Goal: Task Accomplishment & Management: Complete application form

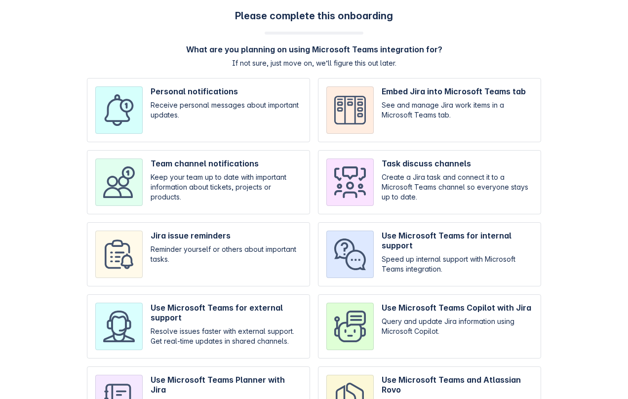
click at [234, 217] on div "Personal notifications Receive personal messages about important updates. Embed…" at bounding box center [314, 254] width 455 height 353
click at [235, 187] on input "checkbox" at bounding box center [198, 182] width 223 height 64
checkbox input "true"
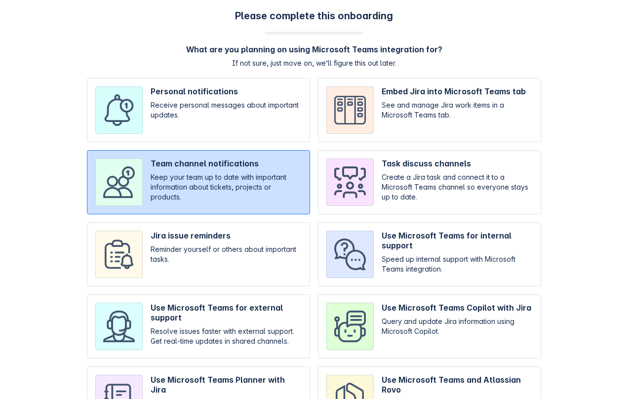
click at [411, 258] on input "checkbox" at bounding box center [429, 254] width 223 height 64
checkbox input "true"
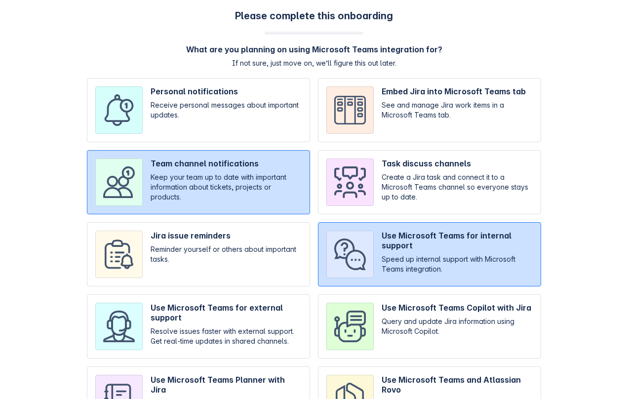
scroll to position [67, 0]
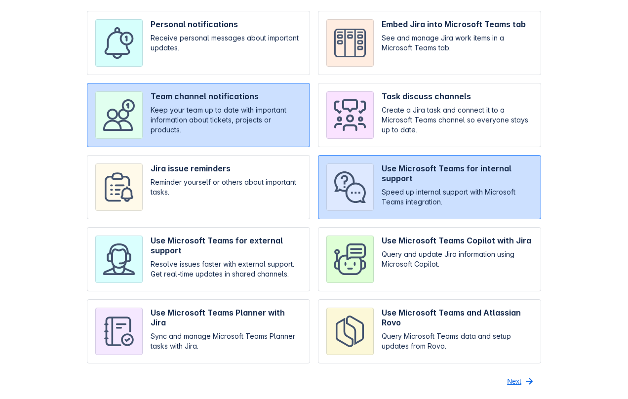
click at [515, 380] on span "Next" at bounding box center [514, 382] width 14 height 16
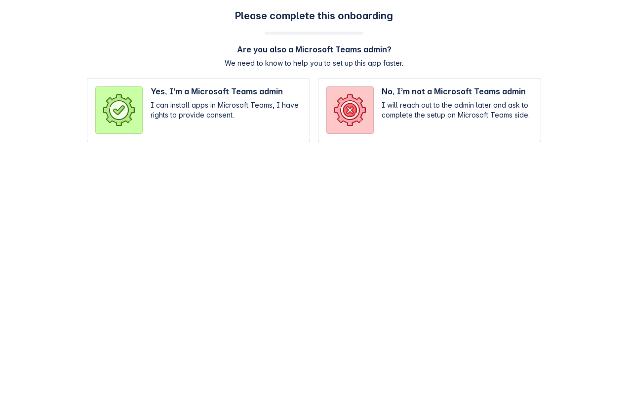
click at [395, 103] on input "radio" at bounding box center [429, 110] width 223 height 64
radio input "true"
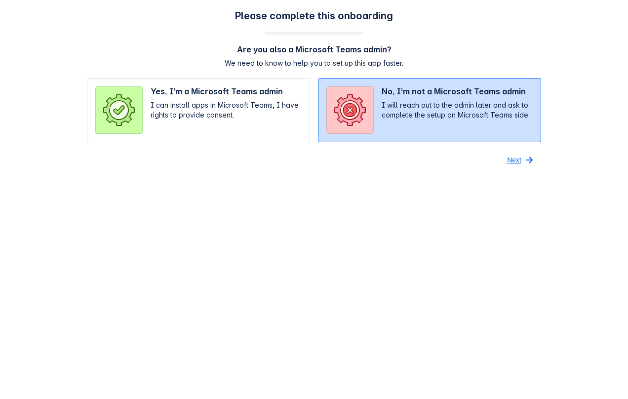
click at [522, 158] on button "Next" at bounding box center [521, 160] width 40 height 16
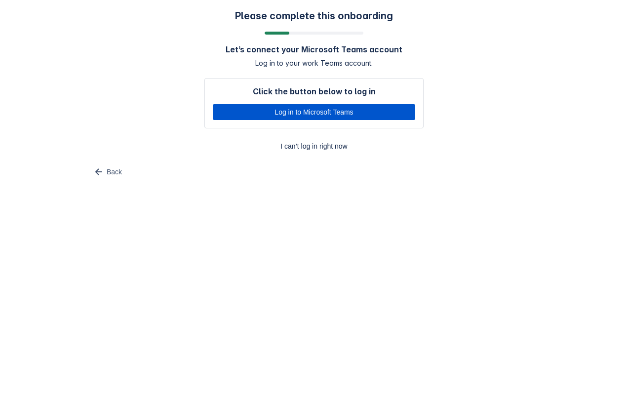
click at [334, 108] on span "Log in to Microsoft Teams" at bounding box center [314, 112] width 191 height 16
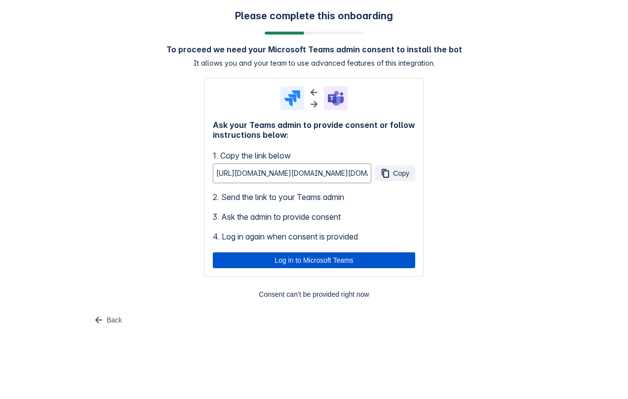
click at [294, 259] on span "Log in to Microsoft Teams" at bounding box center [314, 260] width 191 height 16
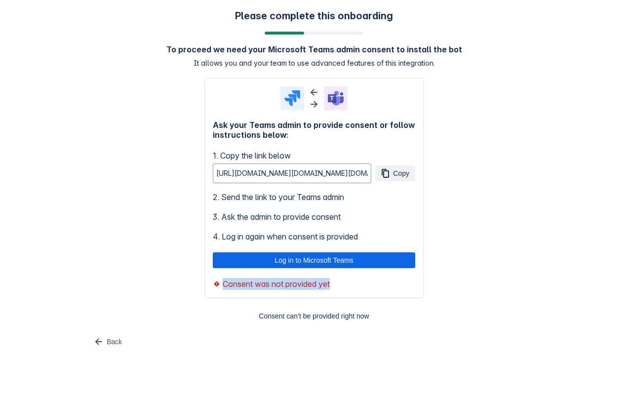
drag, startPoint x: 219, startPoint y: 282, endPoint x: 344, endPoint y: 288, distance: 125.1
click at [344, 288] on div "Consent was not provided yet" at bounding box center [314, 284] width 203 height 12
click at [224, 360] on body "Please complete this onboarding To proceed we need your Microsoft Teams admin c…" at bounding box center [314, 199] width 628 height 399
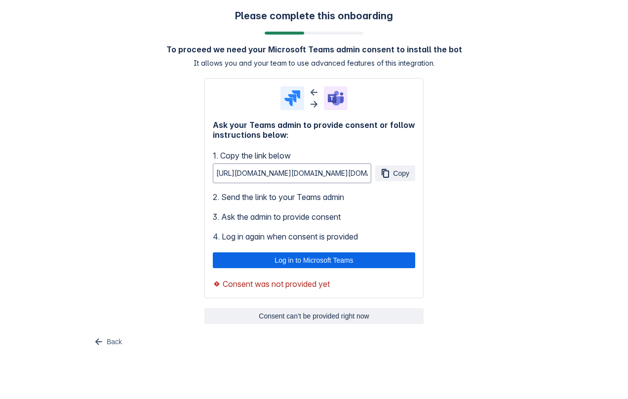
click at [321, 311] on span "Consent can’t be provided right now" at bounding box center [314, 316] width 208 height 16
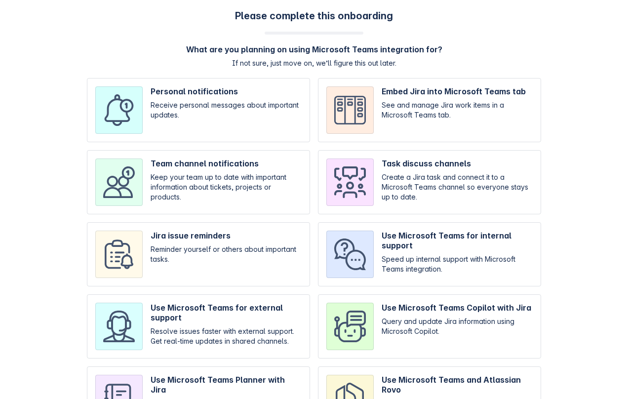
click at [246, 258] on input "checkbox" at bounding box center [198, 254] width 223 height 64
checkbox input "true"
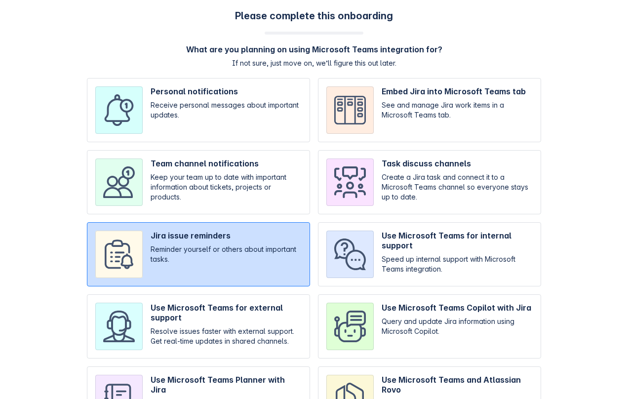
scroll to position [67, 0]
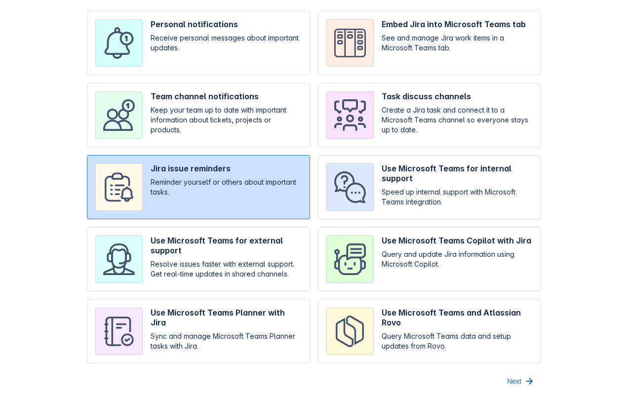
click at [504, 304] on input "checkbox" at bounding box center [429, 331] width 223 height 64
checkbox input "true"
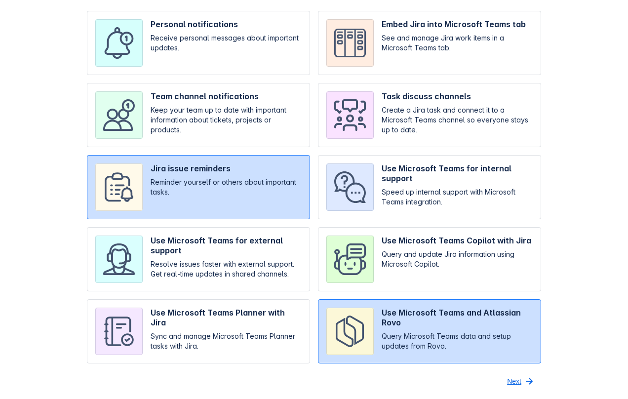
click at [524, 380] on span "button" at bounding box center [530, 381] width 12 height 12
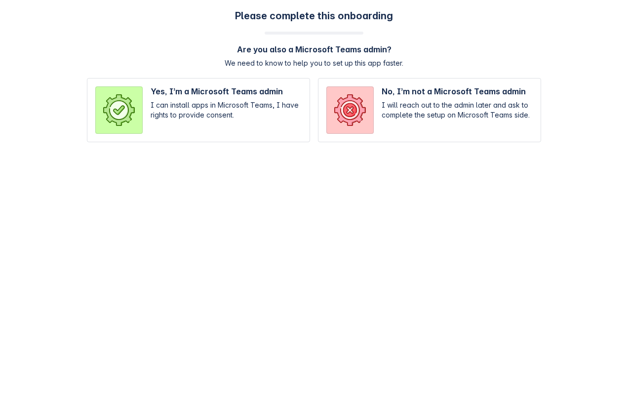
click at [371, 113] on input "radio" at bounding box center [429, 110] width 223 height 64
radio input "true"
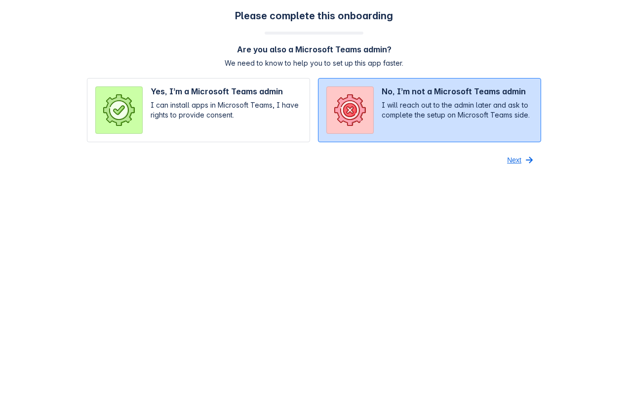
click at [508, 162] on span "Next" at bounding box center [514, 160] width 14 height 16
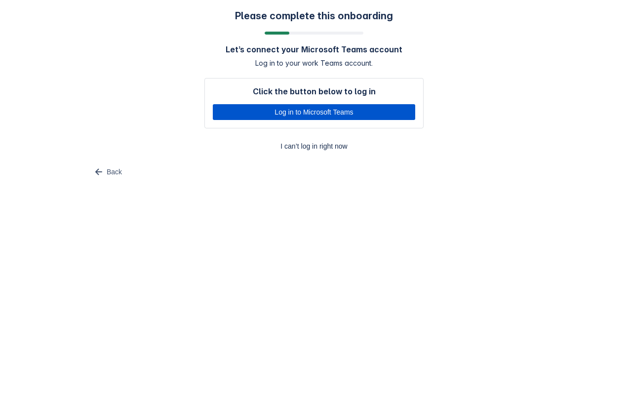
click at [358, 111] on span "Log in to Microsoft Teams" at bounding box center [314, 112] width 191 height 16
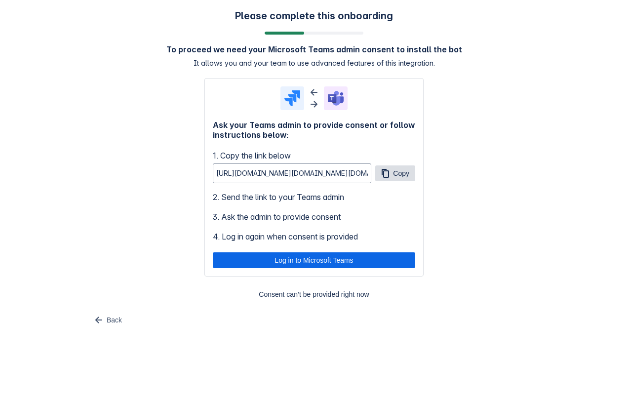
click at [388, 178] on span "button" at bounding box center [385, 173] width 12 height 12
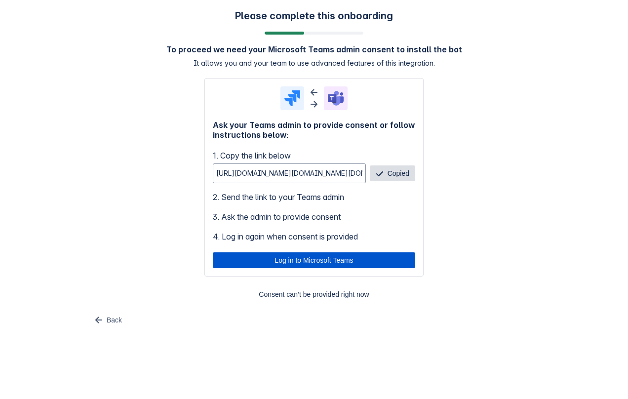
click at [315, 260] on span "Log in to Microsoft Teams" at bounding box center [314, 260] width 191 height 16
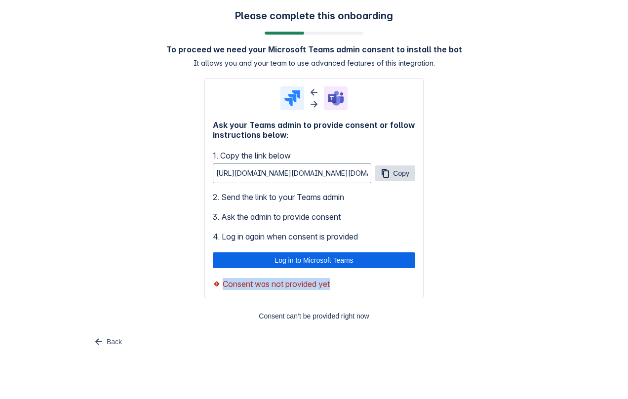
drag, startPoint x: 221, startPoint y: 282, endPoint x: 341, endPoint y: 282, distance: 120.1
click at [341, 282] on div "Consent was not provided yet" at bounding box center [314, 284] width 203 height 12
click at [400, 169] on span "Copy" at bounding box center [401, 174] width 16 height 16
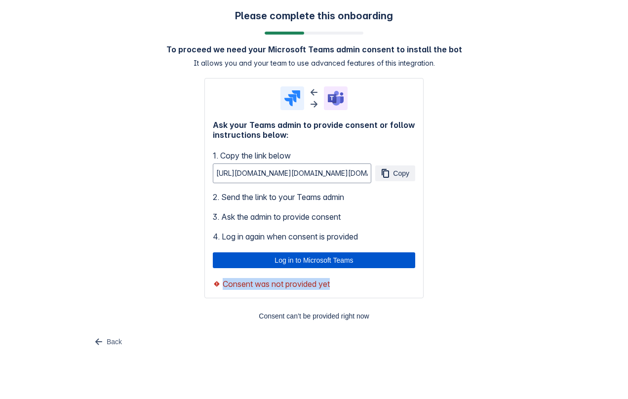
click at [305, 256] on span "Log in to Microsoft Teams" at bounding box center [314, 260] width 191 height 16
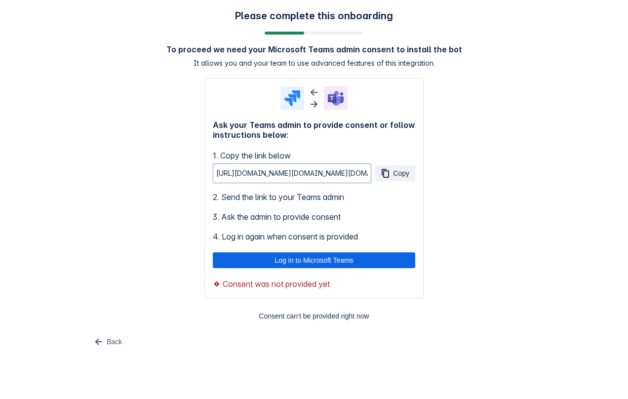
click at [263, 339] on div "Back" at bounding box center [200, 342] width 227 height 16
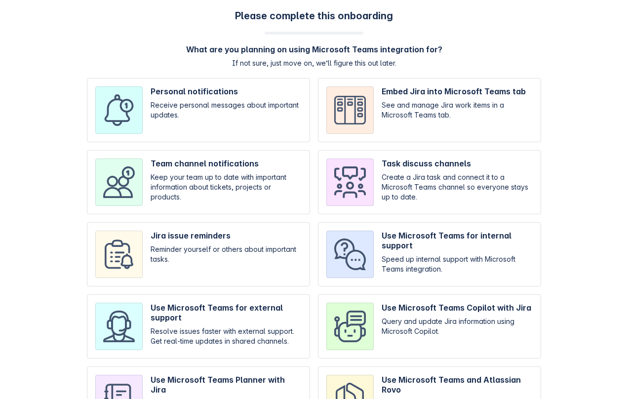
click at [417, 318] on input "checkbox" at bounding box center [429, 326] width 223 height 64
checkbox input "true"
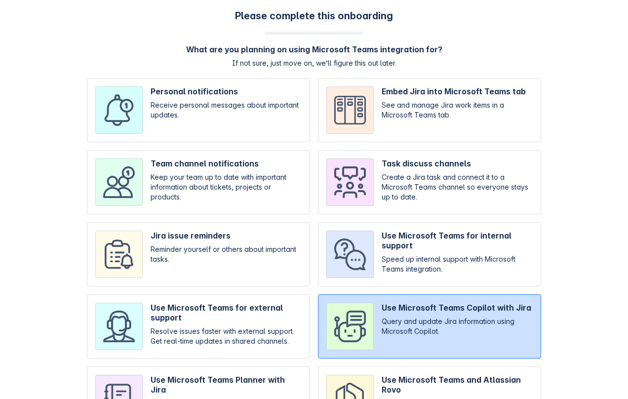
scroll to position [67, 0]
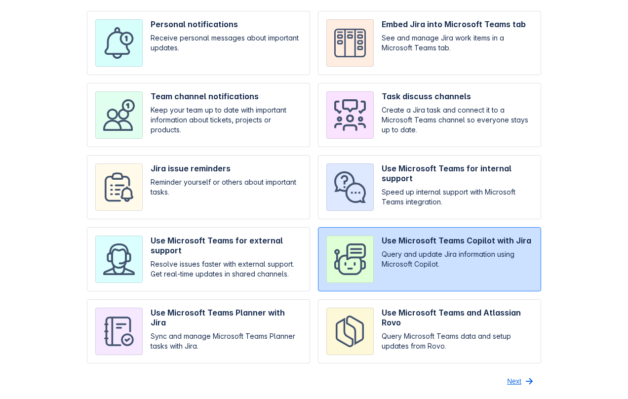
click at [516, 379] on span "Next" at bounding box center [514, 382] width 14 height 16
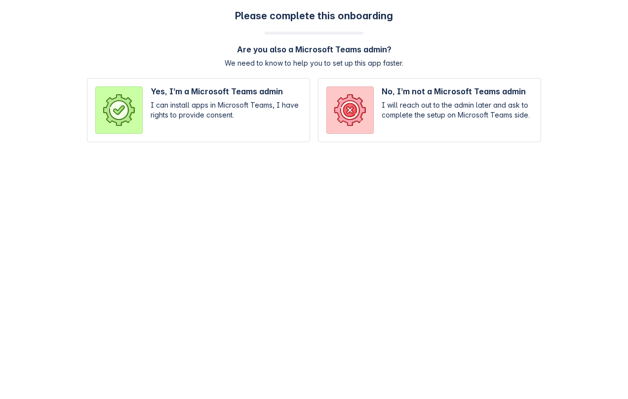
click at [346, 104] on input "radio" at bounding box center [429, 110] width 223 height 64
radio input "true"
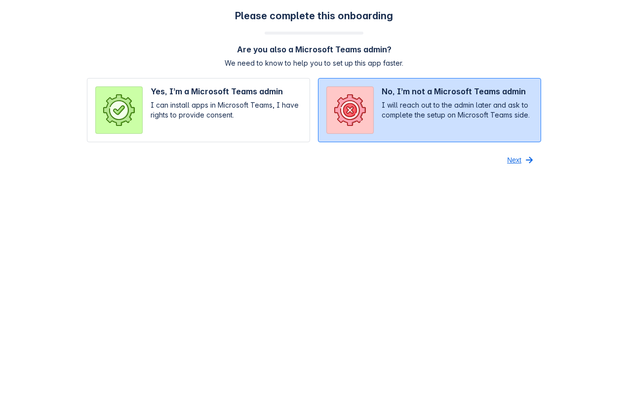
click at [514, 157] on span "Next" at bounding box center [514, 160] width 14 height 16
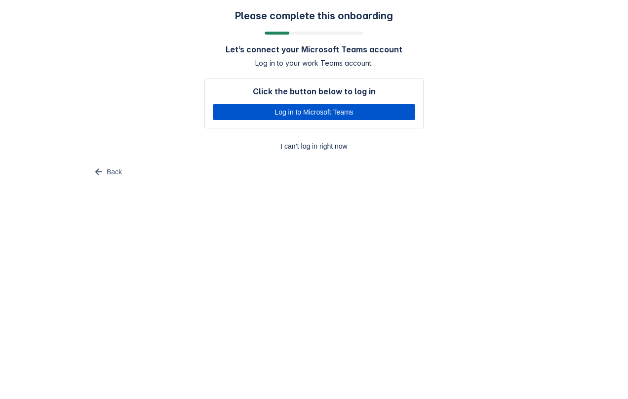
click at [252, 112] on span "Log in to Microsoft Teams" at bounding box center [314, 112] width 191 height 16
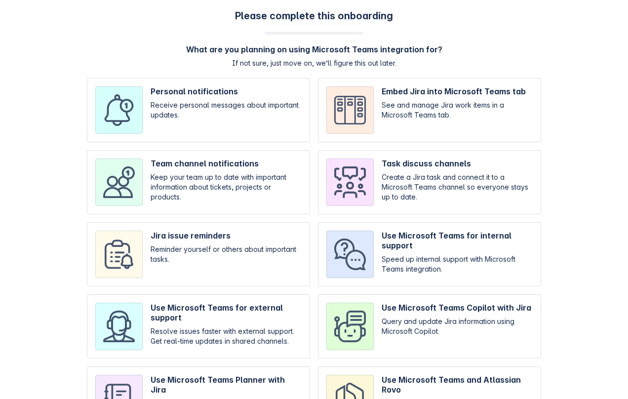
scroll to position [51, 0]
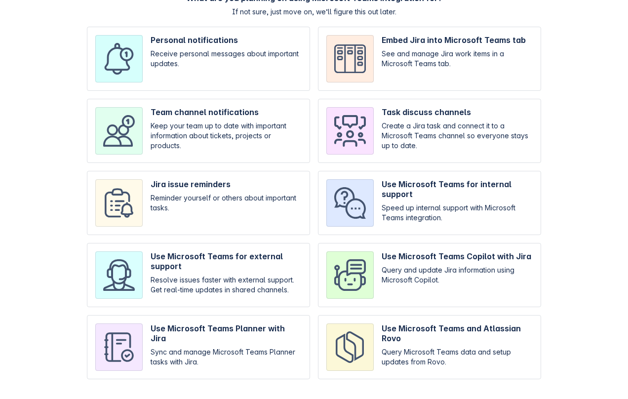
click at [192, 272] on input "checkbox" at bounding box center [198, 275] width 223 height 64
checkbox input "true"
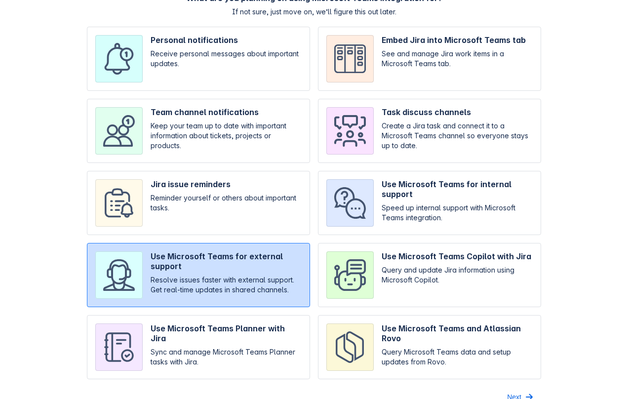
scroll to position [67, 0]
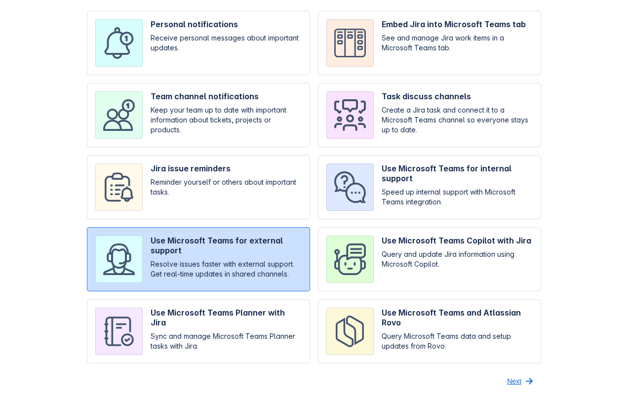
click at [526, 378] on span "button" at bounding box center [530, 381] width 12 height 12
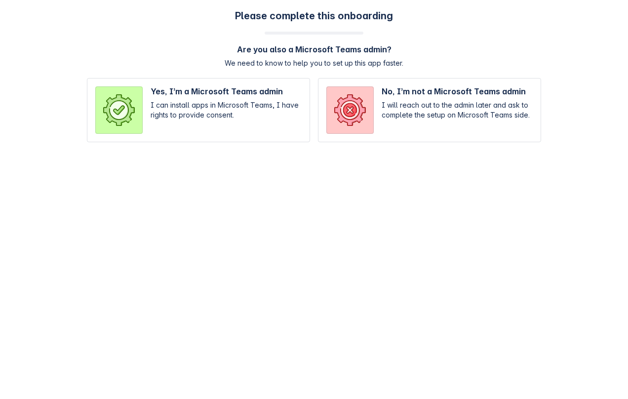
click at [402, 84] on input "radio" at bounding box center [429, 110] width 223 height 64
radio input "true"
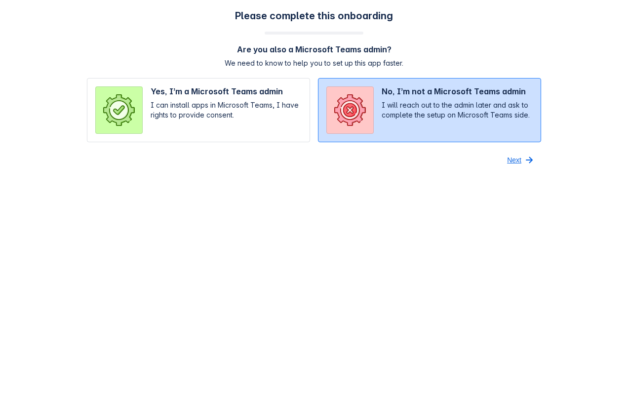
click at [517, 159] on span "Next" at bounding box center [514, 160] width 14 height 16
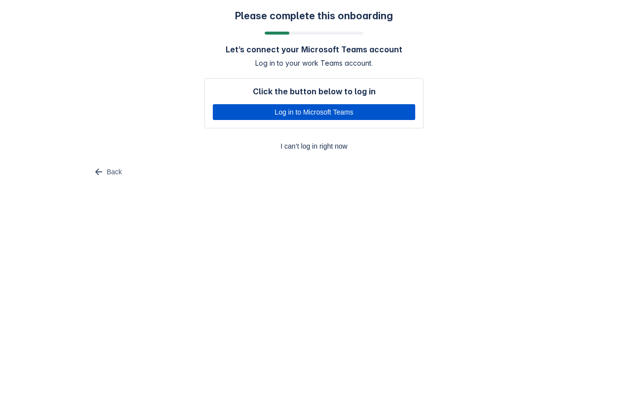
click at [380, 110] on span "Log in to Microsoft Teams" at bounding box center [314, 112] width 191 height 16
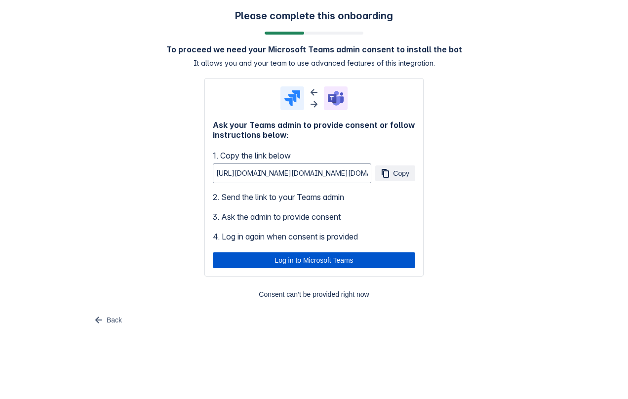
click at [295, 261] on span "Log in to Microsoft Teams" at bounding box center [314, 260] width 191 height 16
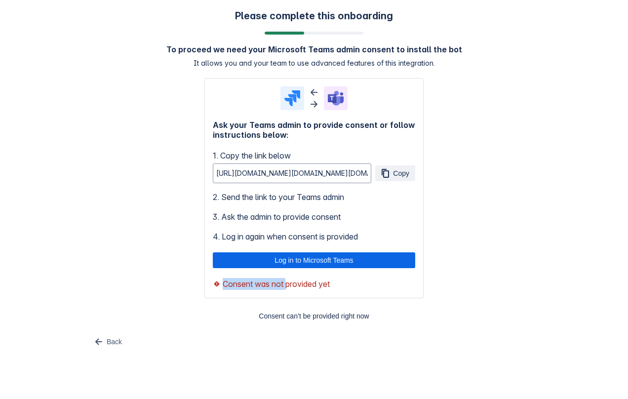
drag, startPoint x: 224, startPoint y: 283, endPoint x: 287, endPoint y: 284, distance: 62.8
click at [287, 284] on span "Consent was not provided yet" at bounding box center [276, 284] width 107 height 12
click at [396, 170] on span "Copy" at bounding box center [401, 174] width 16 height 16
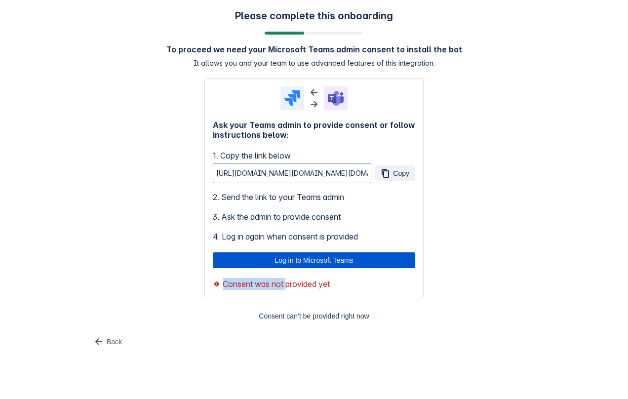
click at [282, 259] on span "Log in to Microsoft Teams" at bounding box center [314, 260] width 191 height 16
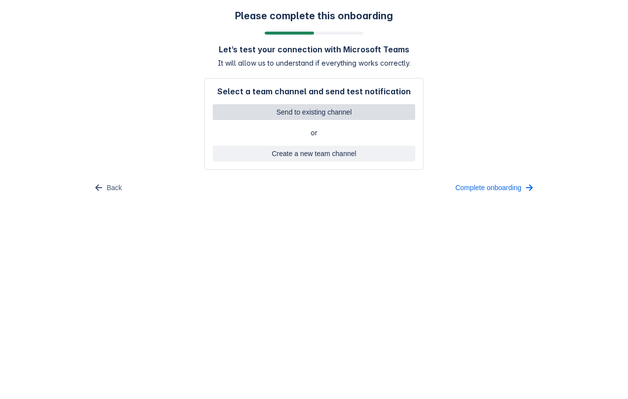
click at [277, 109] on span "Send to existing channel" at bounding box center [314, 112] width 191 height 16
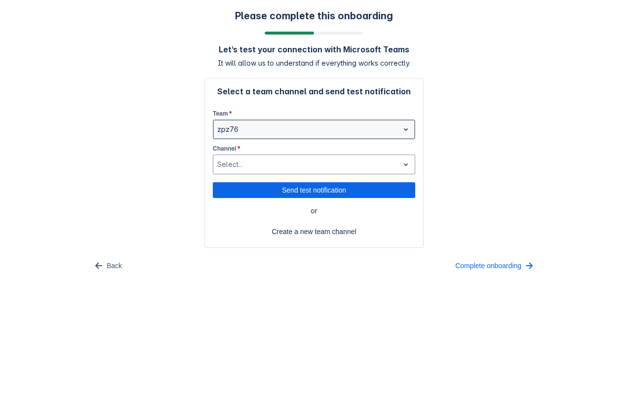
click at [270, 127] on div at bounding box center [306, 130] width 178 height 12
click at [412, 100] on div "Select a team channel and send test notification Team * zpz76 Channel * Select.…" at bounding box center [314, 162] width 203 height 153
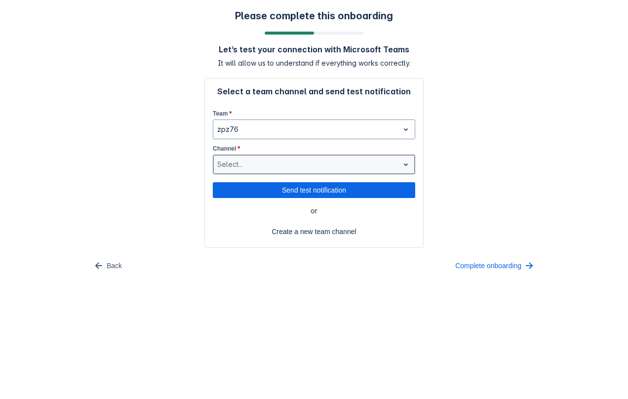
click at [301, 168] on div at bounding box center [306, 165] width 178 height 12
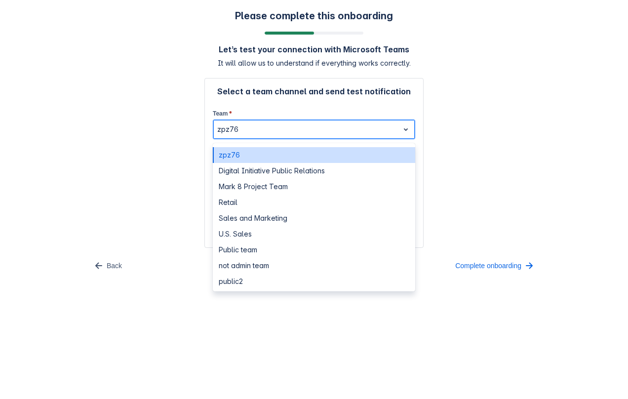
click at [288, 134] on div at bounding box center [306, 130] width 178 height 12
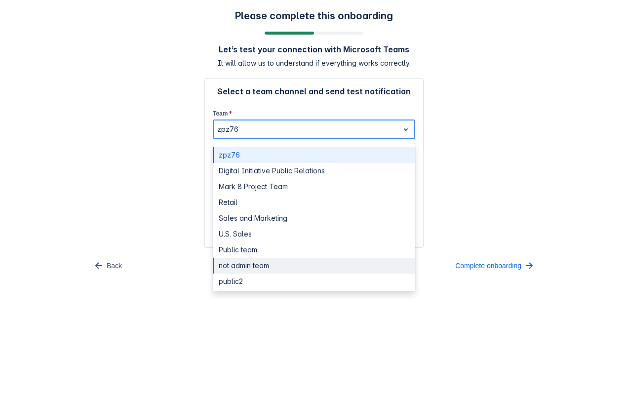
click at [244, 267] on div "not admin team" at bounding box center [314, 266] width 203 height 16
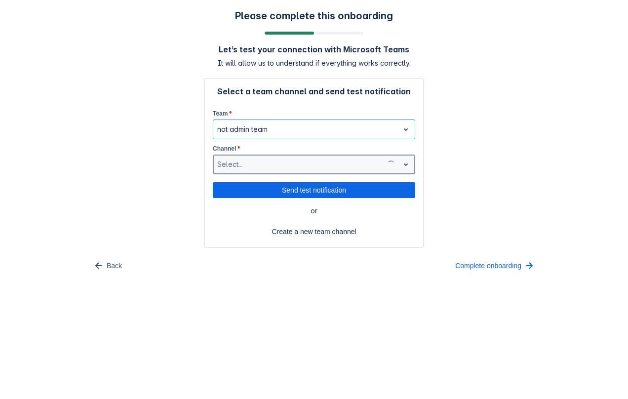
click at [256, 166] on div at bounding box center [298, 165] width 162 height 12
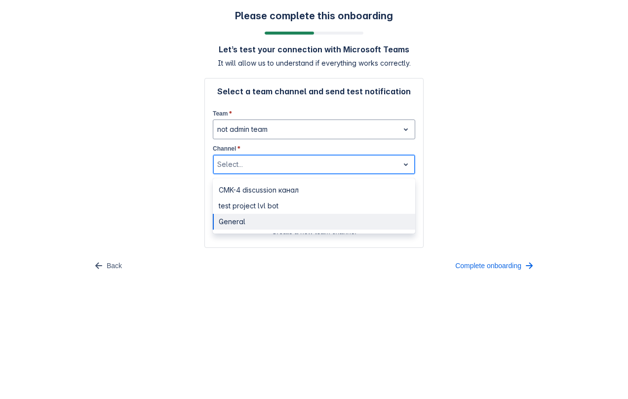
click at [235, 221] on div "General" at bounding box center [314, 222] width 203 height 16
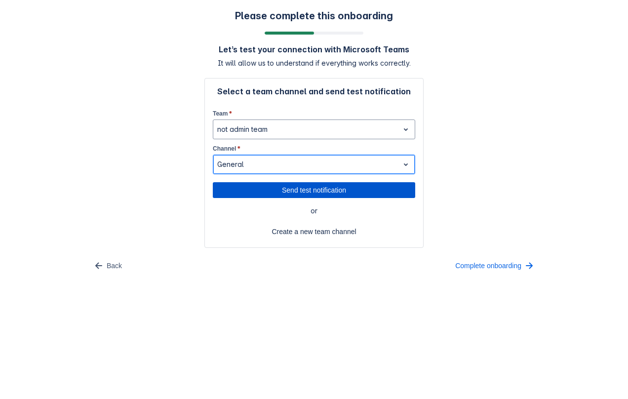
click at [287, 192] on span "Send test notification" at bounding box center [314, 190] width 191 height 16
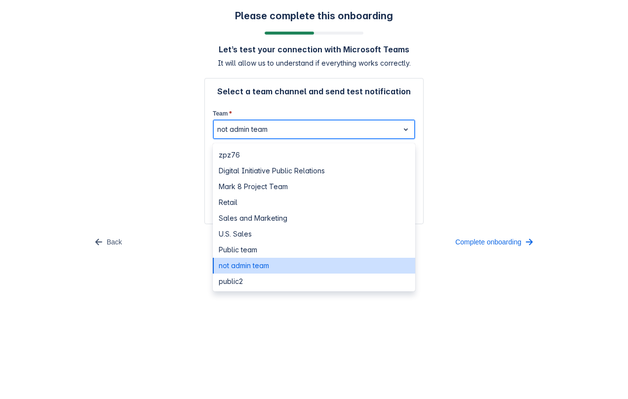
click at [311, 130] on div at bounding box center [306, 130] width 178 height 12
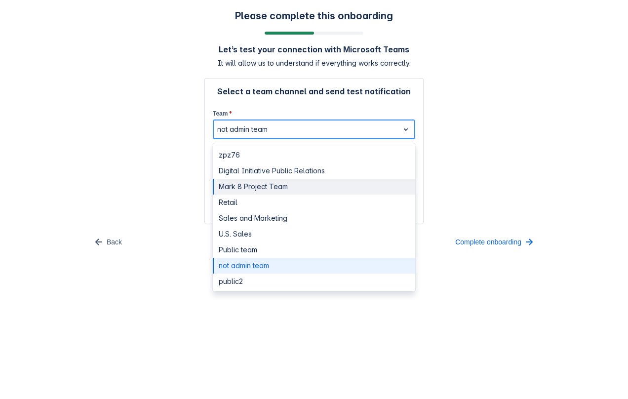
click at [258, 184] on div "Mark 8 Project Team" at bounding box center [314, 187] width 203 height 16
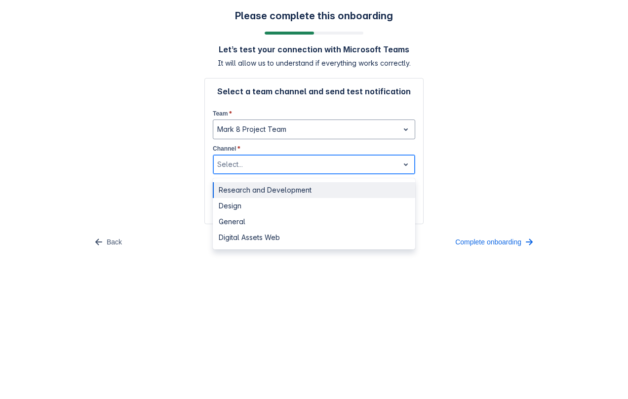
click at [280, 164] on div at bounding box center [306, 165] width 178 height 12
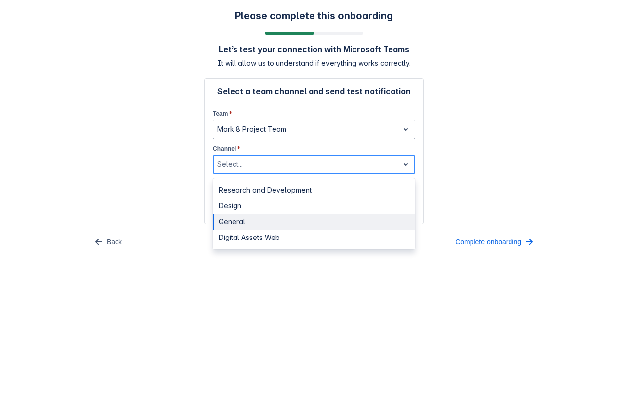
click at [233, 221] on div "General" at bounding box center [314, 222] width 203 height 16
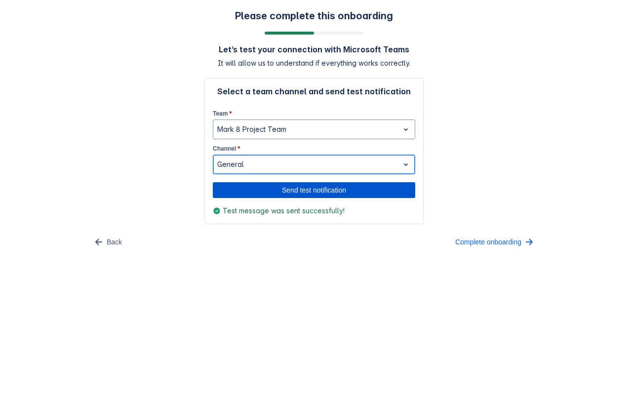
click at [280, 188] on span "Send test notification" at bounding box center [314, 190] width 191 height 16
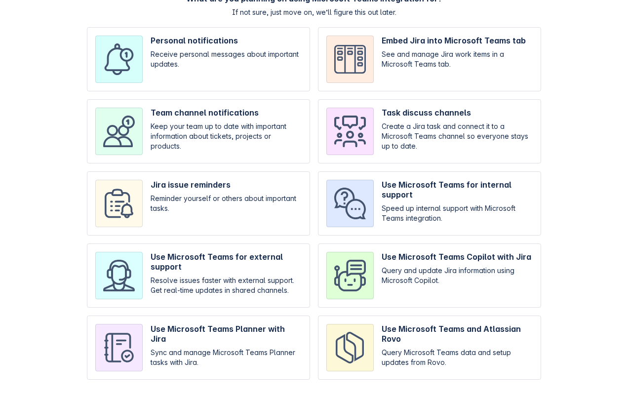
scroll to position [51, 0]
click at [390, 345] on input "checkbox" at bounding box center [429, 347] width 223 height 64
checkbox input "true"
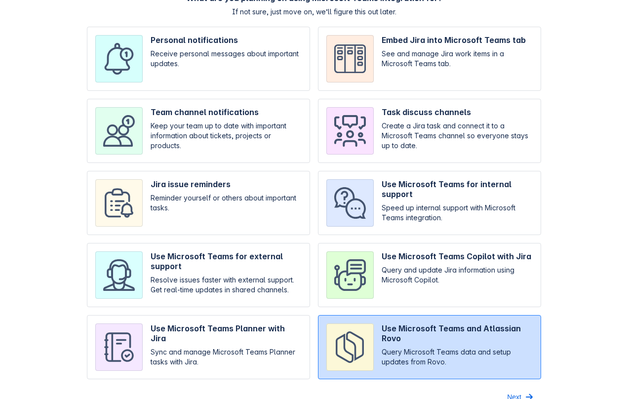
click at [400, 269] on input "checkbox" at bounding box center [429, 275] width 223 height 64
checkbox input "true"
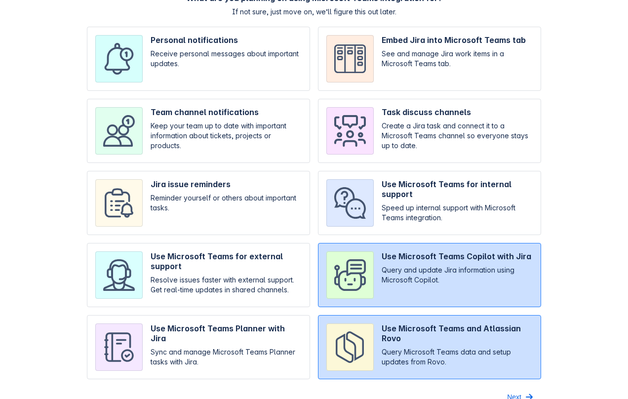
scroll to position [67, 0]
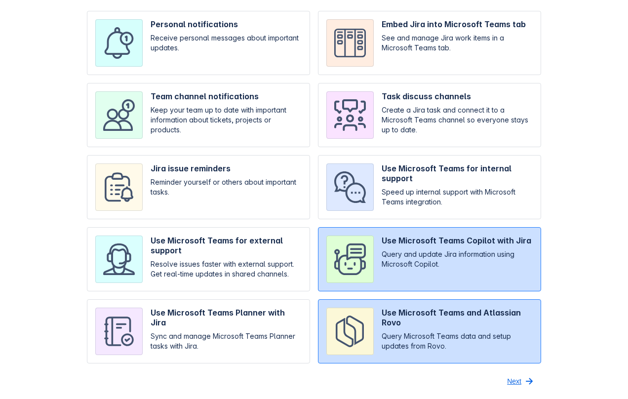
click at [518, 378] on span "Next" at bounding box center [514, 382] width 14 height 16
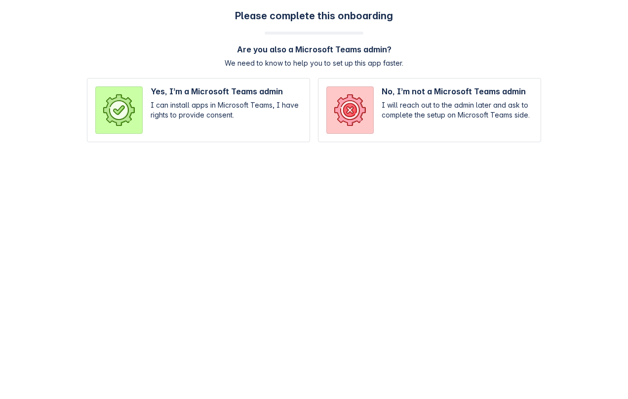
click at [214, 113] on input "radio" at bounding box center [198, 110] width 223 height 64
radio input "true"
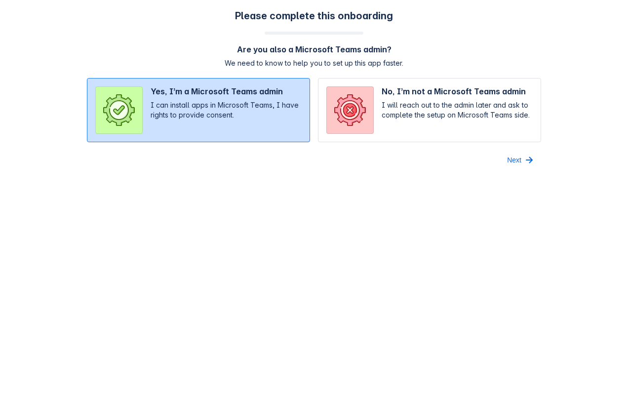
click at [469, 100] on input "radio" at bounding box center [429, 110] width 223 height 64
radio input "true"
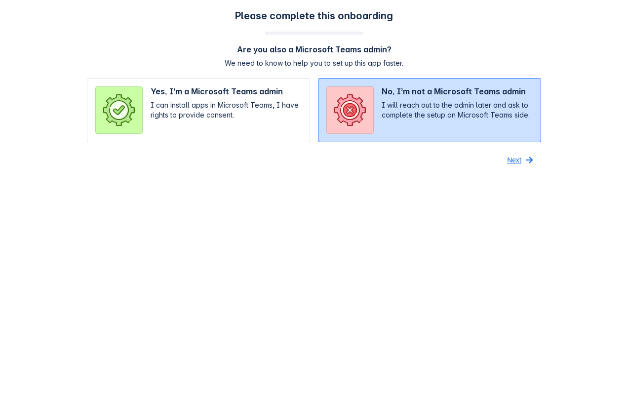
click at [518, 161] on span "Next" at bounding box center [514, 160] width 14 height 16
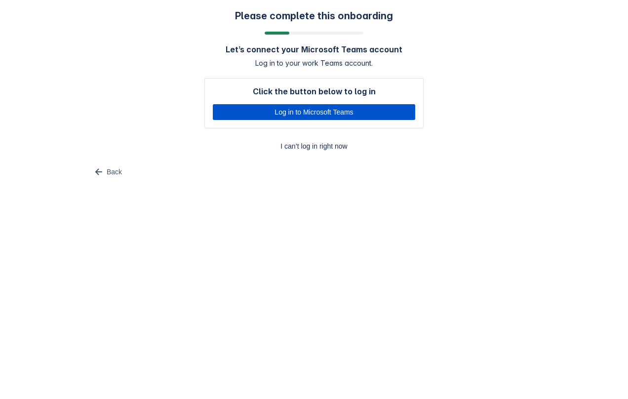
click at [368, 109] on span "Log in to Microsoft Teams" at bounding box center [314, 112] width 191 height 16
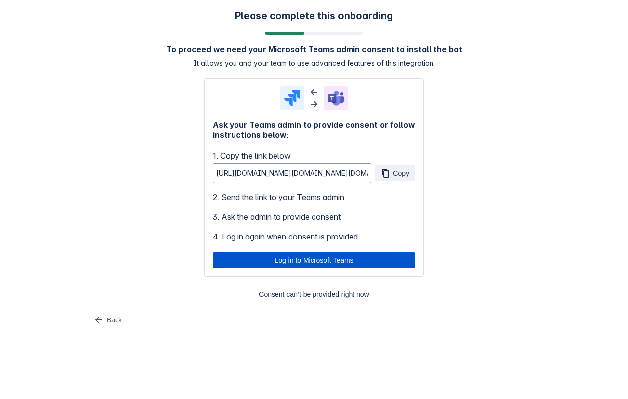
click at [289, 265] on span "Log in to Microsoft Teams" at bounding box center [314, 260] width 191 height 16
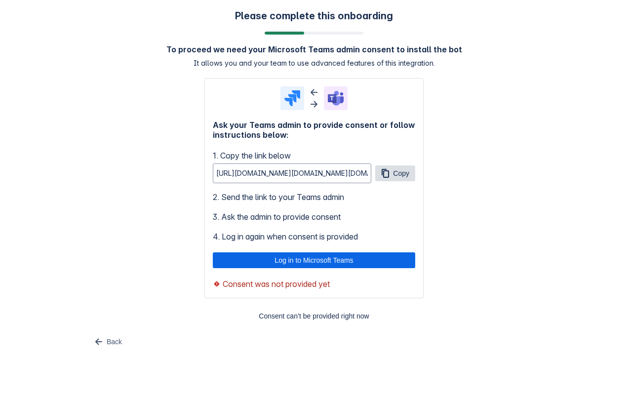
click at [394, 172] on span "Copy" at bounding box center [401, 174] width 16 height 16
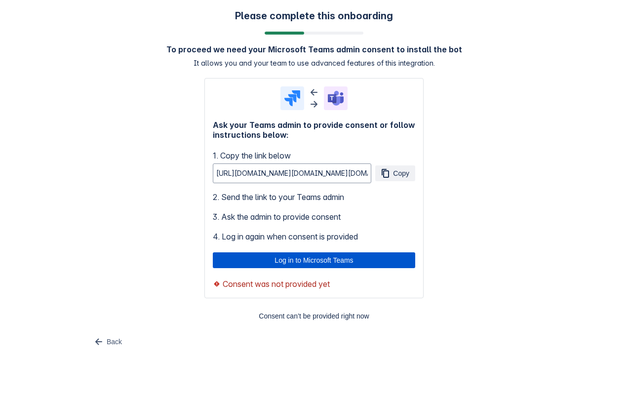
click at [273, 259] on span "Log in to Microsoft Teams" at bounding box center [314, 260] width 191 height 16
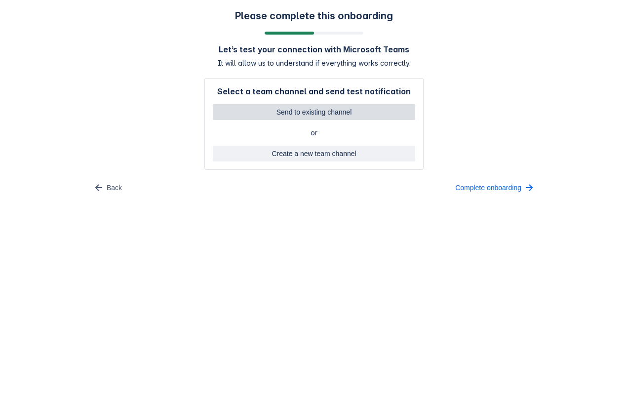
click at [312, 111] on span "Send to existing channel" at bounding box center [314, 112] width 191 height 16
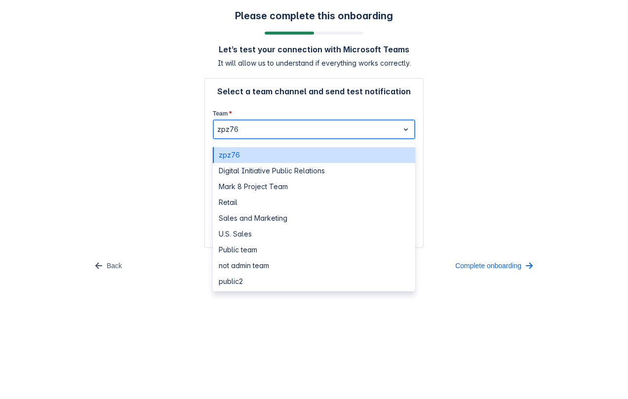
click at [277, 126] on div at bounding box center [306, 130] width 178 height 12
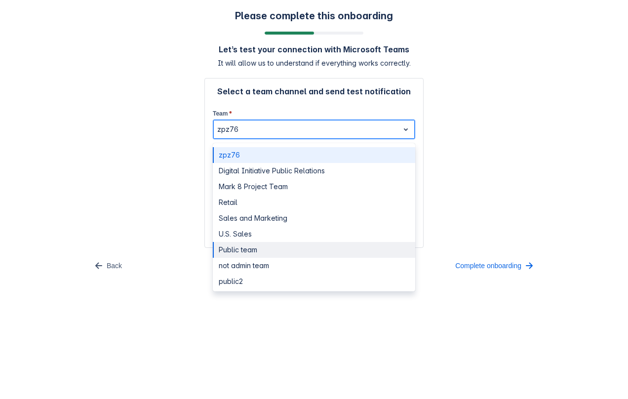
click at [250, 246] on div "Public team" at bounding box center [314, 250] width 203 height 16
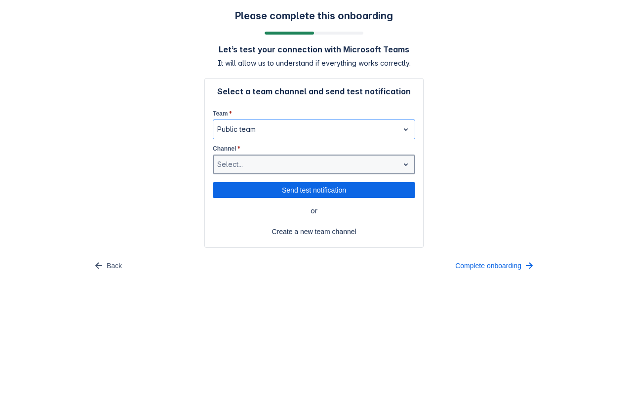
click at [272, 159] on div at bounding box center [306, 165] width 178 height 12
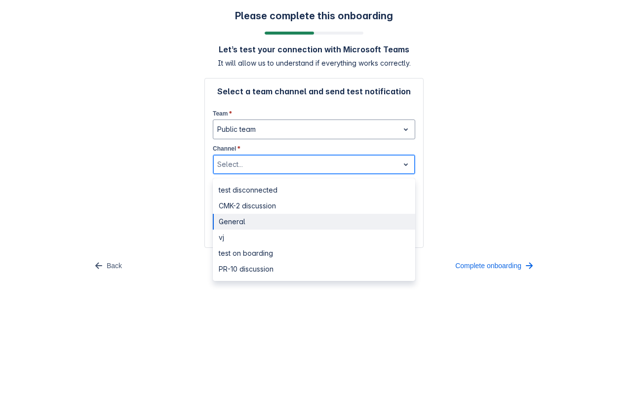
click at [240, 219] on div "General" at bounding box center [314, 222] width 203 height 16
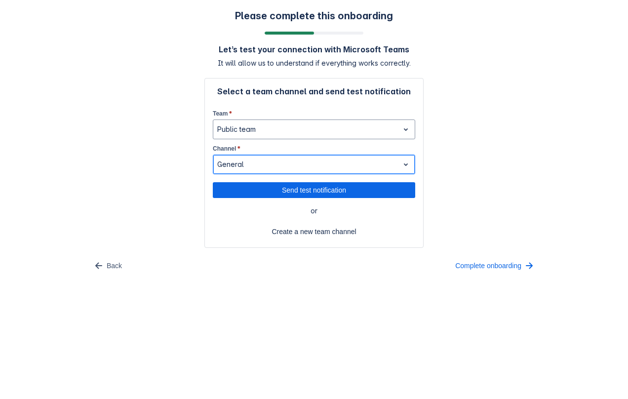
click at [269, 167] on div at bounding box center [306, 165] width 178 height 12
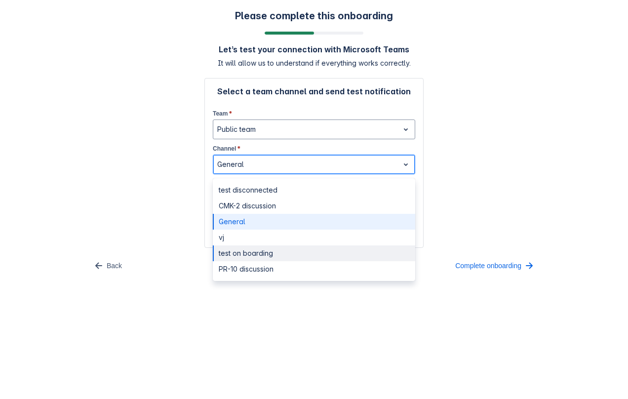
click at [255, 256] on div "test on boarding" at bounding box center [314, 254] width 203 height 16
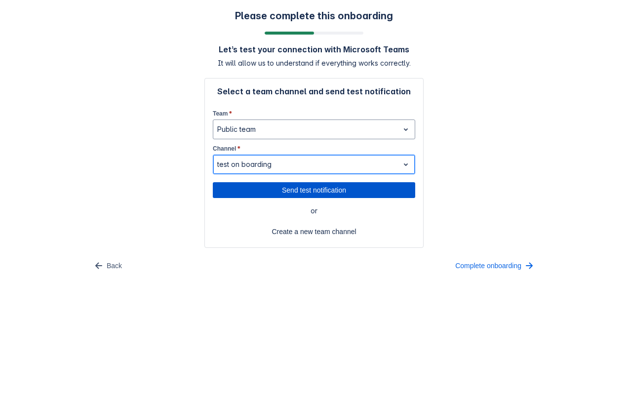
click at [274, 188] on span "Send test notification" at bounding box center [314, 190] width 191 height 16
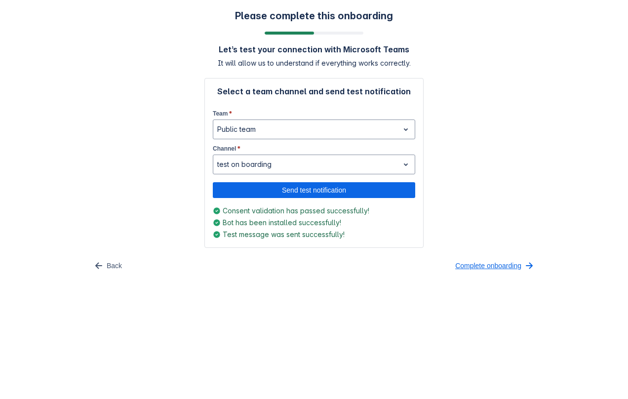
click at [493, 261] on span "Complete onboarding" at bounding box center [489, 266] width 66 height 16
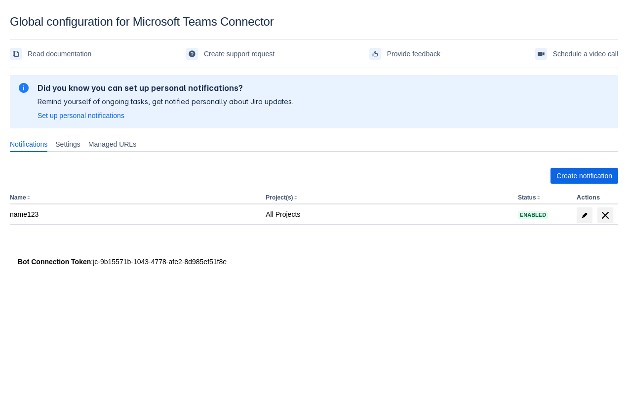
click at [352, 164] on div "Create notification Name Project(s) Status Actions name123 All Projects Enabled" at bounding box center [314, 206] width 609 height 93
